Goal: Task Accomplishment & Management: Manage account settings

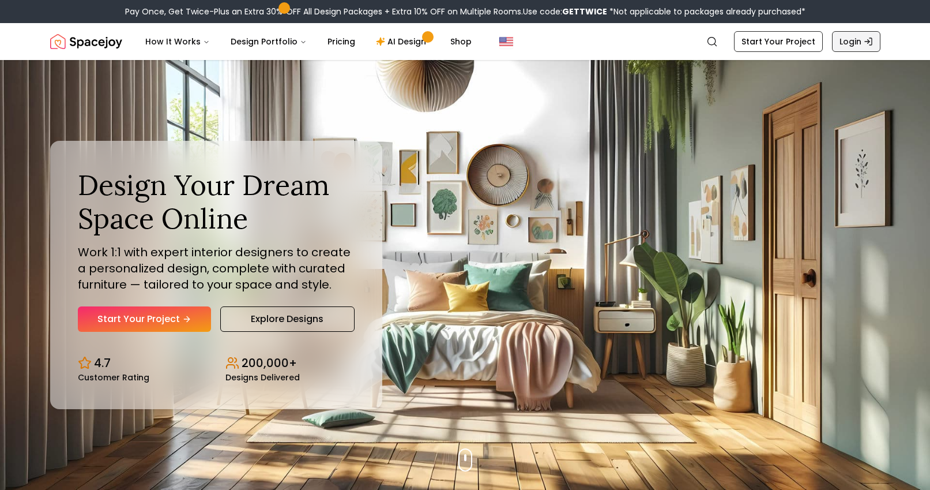
drag, startPoint x: 0, startPoint y: 0, endPoint x: 849, endPoint y: 45, distance: 850.3
click at [849, 45] on link "Login" at bounding box center [856, 41] width 48 height 21
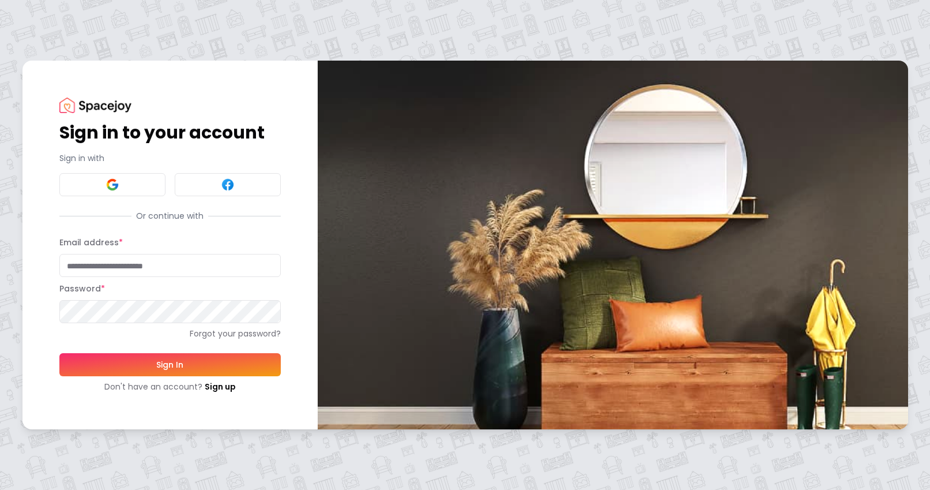
click at [92, 269] on input "Email address *" at bounding box center [170, 265] width 222 height 23
type input "**********"
click at [59, 353] on button "Sign In" at bounding box center [170, 364] width 222 height 23
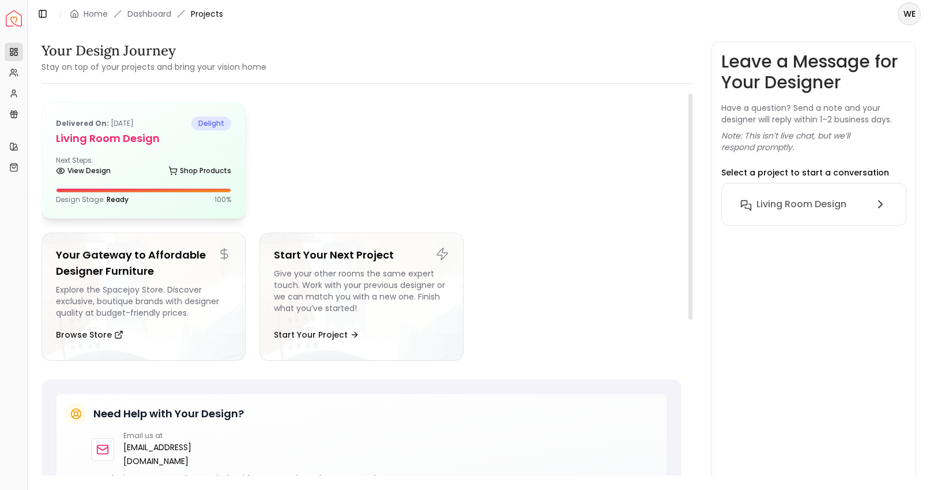
click at [167, 149] on div "Delivered on: [DATE] delight Living Room Design Next Steps: View Design Shop Pr…" at bounding box center [143, 160] width 203 height 115
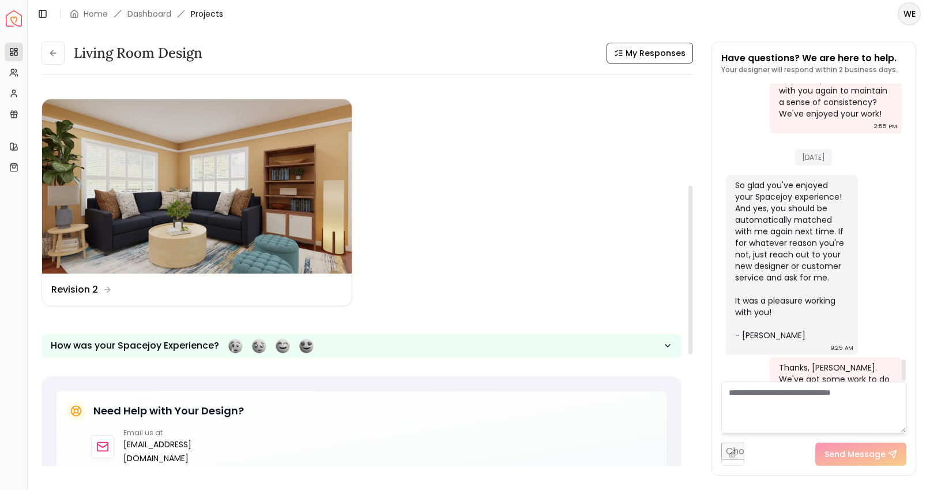
scroll to position [207, 0]
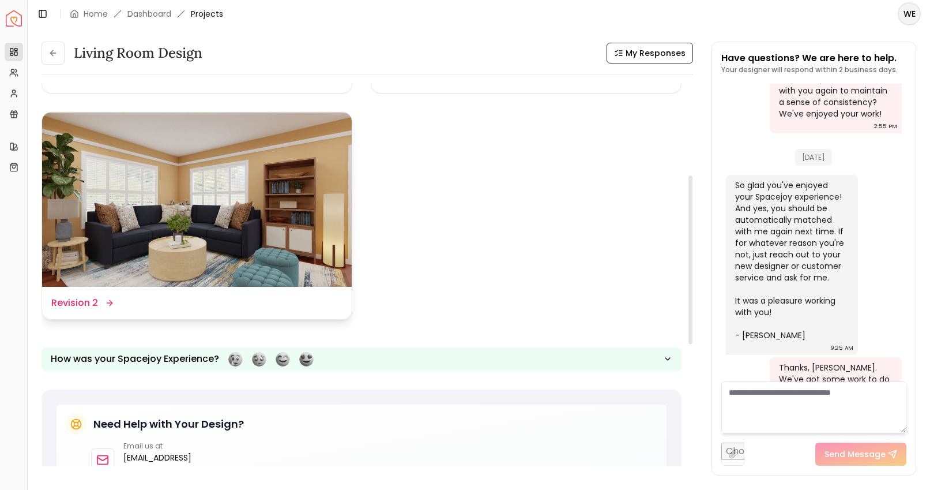
click at [152, 223] on img at bounding box center [197, 199] width 310 height 174
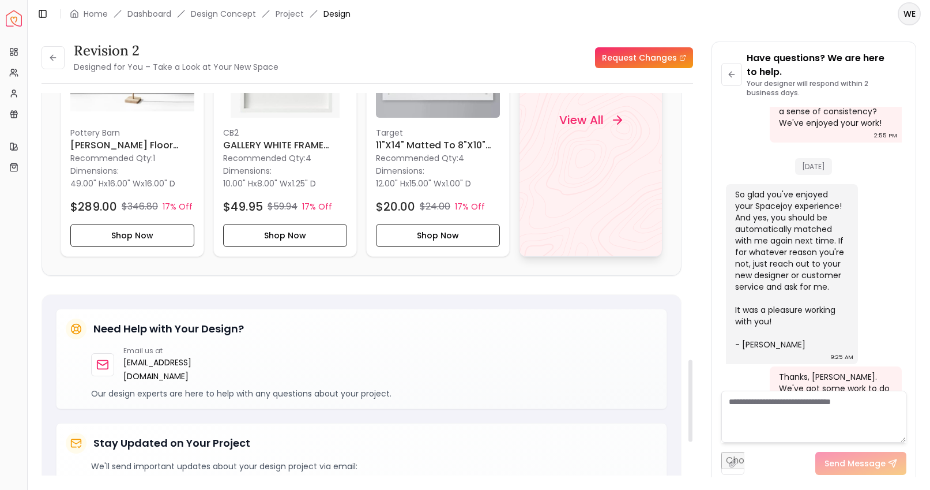
scroll to position [1244, 0]
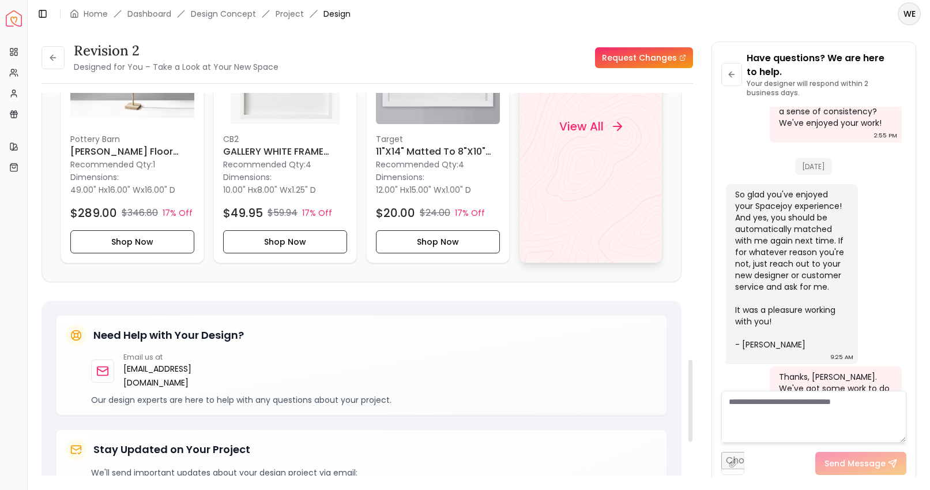
click at [579, 188] on div "View All" at bounding box center [591, 126] width 144 height 273
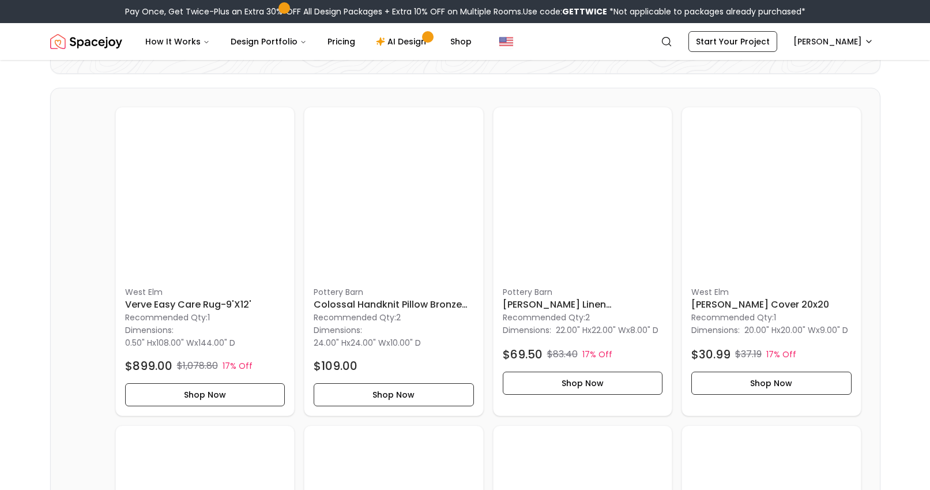
scroll to position [237, 0]
